Goal: Task Accomplishment & Management: Use online tool/utility

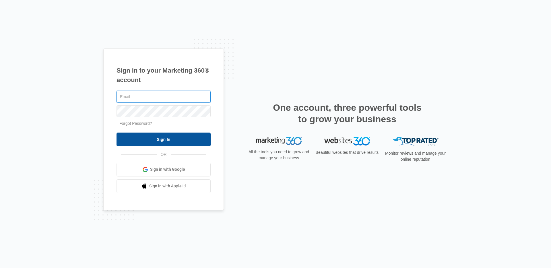
type input "[EMAIL_ADDRESS][PERSON_NAME][DOMAIN_NAME]"
click at [145, 141] on input "Sign In" at bounding box center [164, 140] width 94 height 14
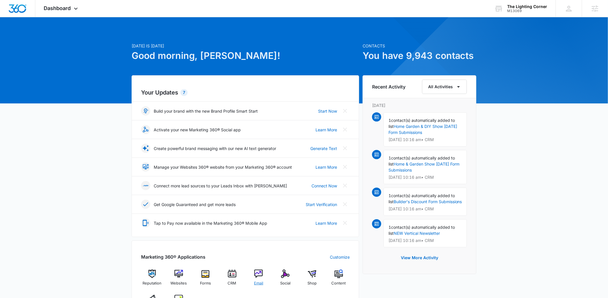
click at [252, 275] on div "Email" at bounding box center [259, 279] width 22 height 21
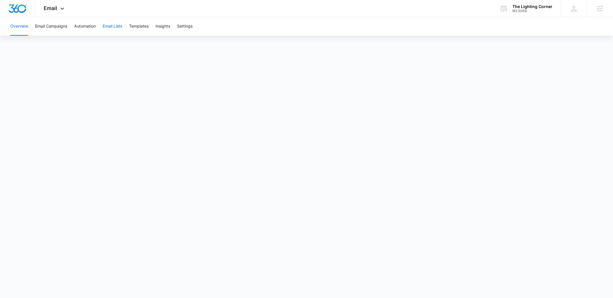
click at [119, 27] on button "Email Lists" at bounding box center [113, 26] width 20 height 18
click at [134, 26] on button "Templates" at bounding box center [139, 26] width 20 height 18
